Goal: Information Seeking & Learning: Find contact information

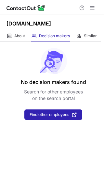
click at [21, 29] on div "[DOMAIN_NAME]" at bounding box center [52, 22] width 104 height 16
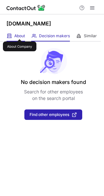
click at [20, 33] on span "About" at bounding box center [19, 35] width 11 height 5
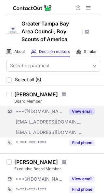
click at [81, 110] on button "View email" at bounding box center [83, 111] width 26 height 7
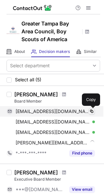
click at [91, 113] on span at bounding box center [91, 111] width 5 height 5
